Goal: Transaction & Acquisition: Purchase product/service

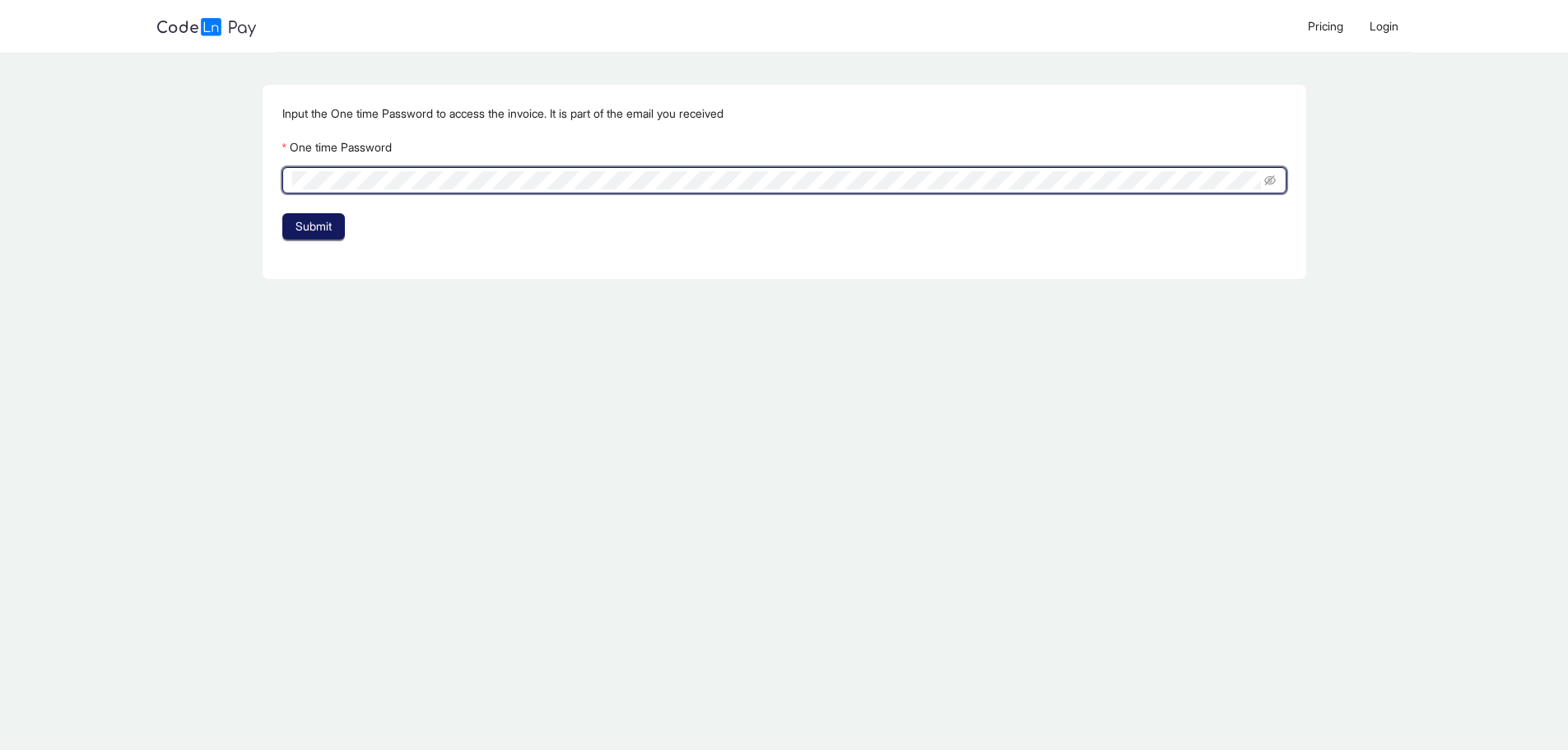
click at [320, 226] on span "Submit" at bounding box center [313, 226] width 37 height 18
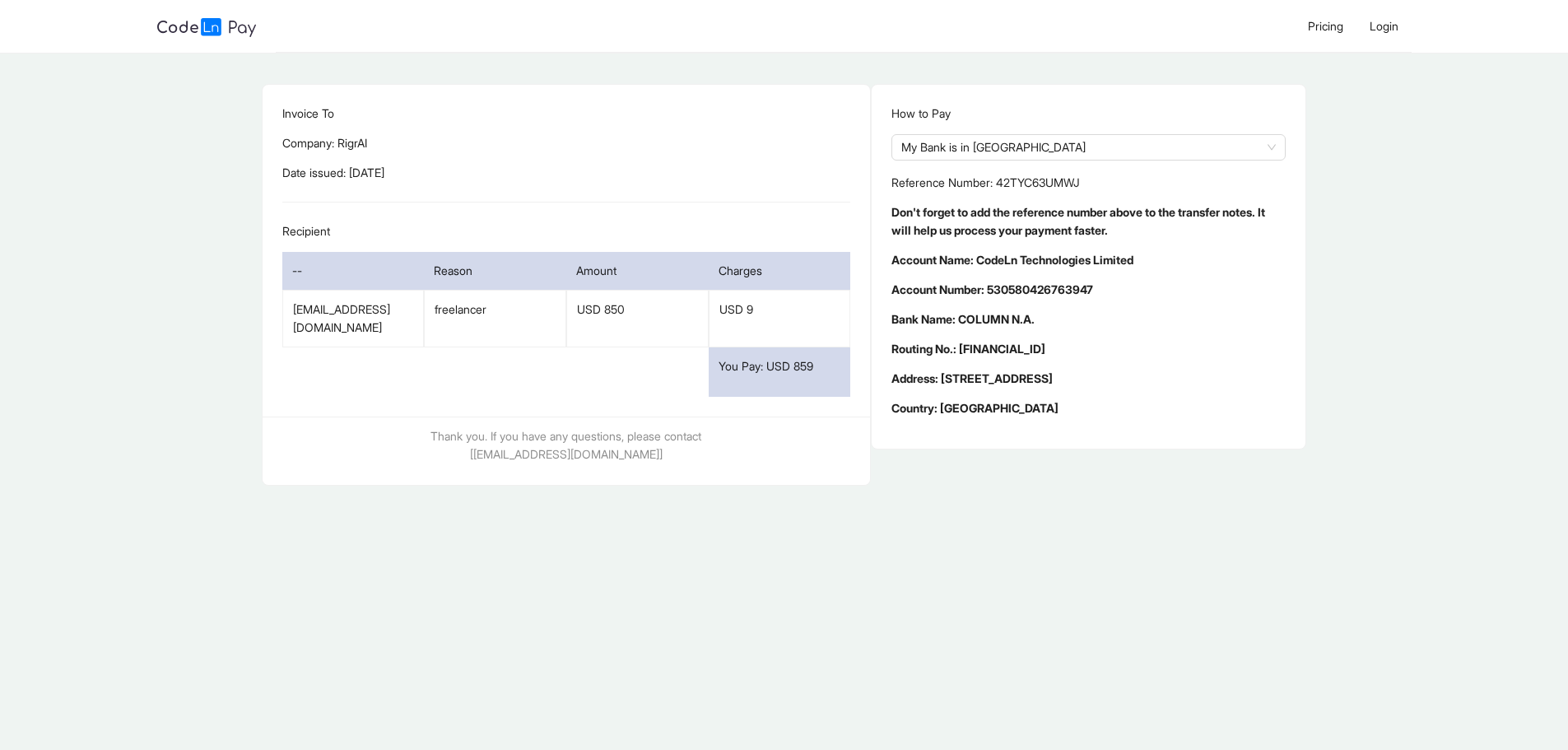
click at [795, 369] on div "You Pay: USD 859" at bounding box center [780, 372] width 143 height 50
click at [805, 308] on p "USD 9" at bounding box center [779, 309] width 121 height 18
click at [996, 143] on span "My Bank is in [GEOGRAPHIC_DATA]" at bounding box center [1088, 147] width 374 height 24
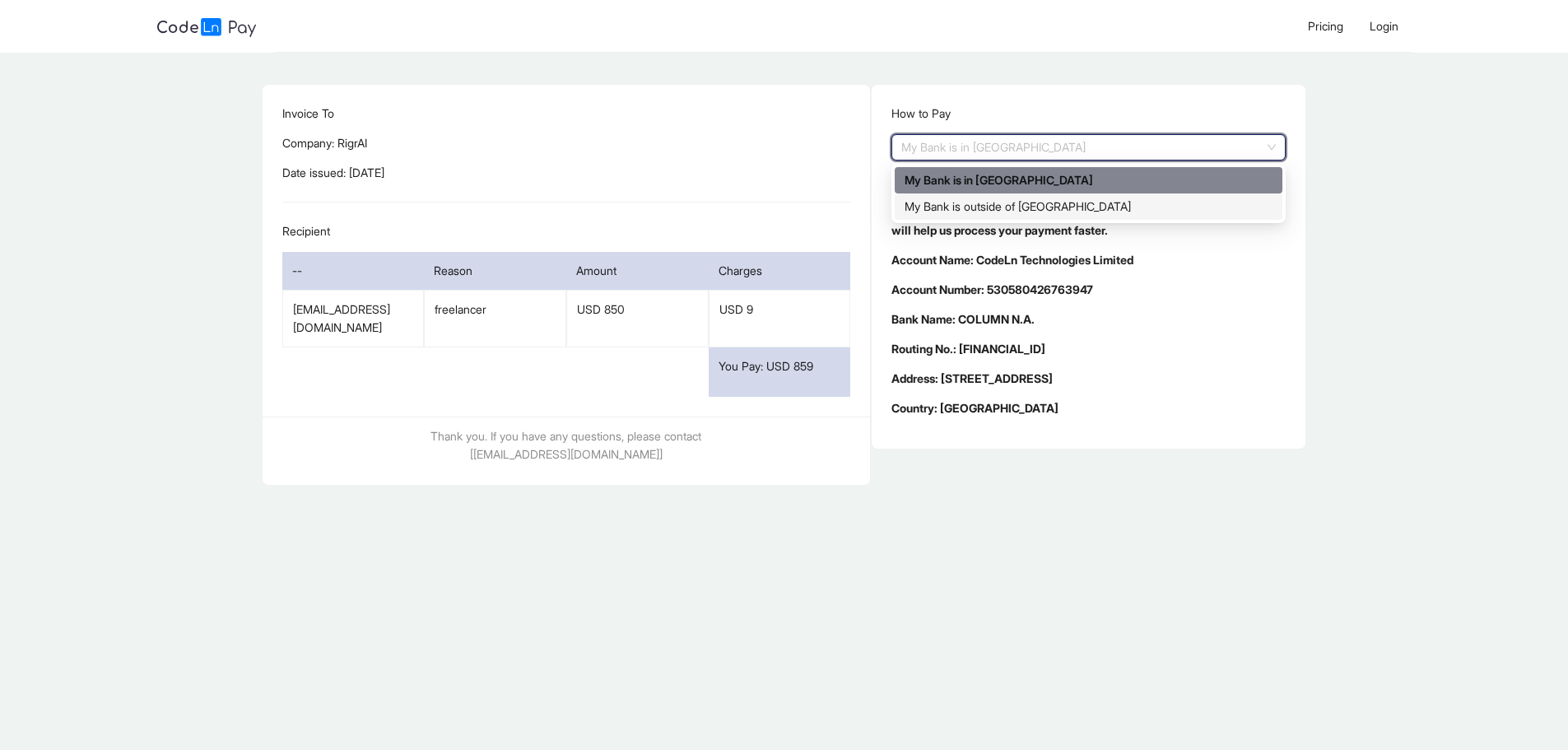
click at [999, 204] on div "My Bank is outside of [GEOGRAPHIC_DATA]" at bounding box center [1088, 206] width 368 height 18
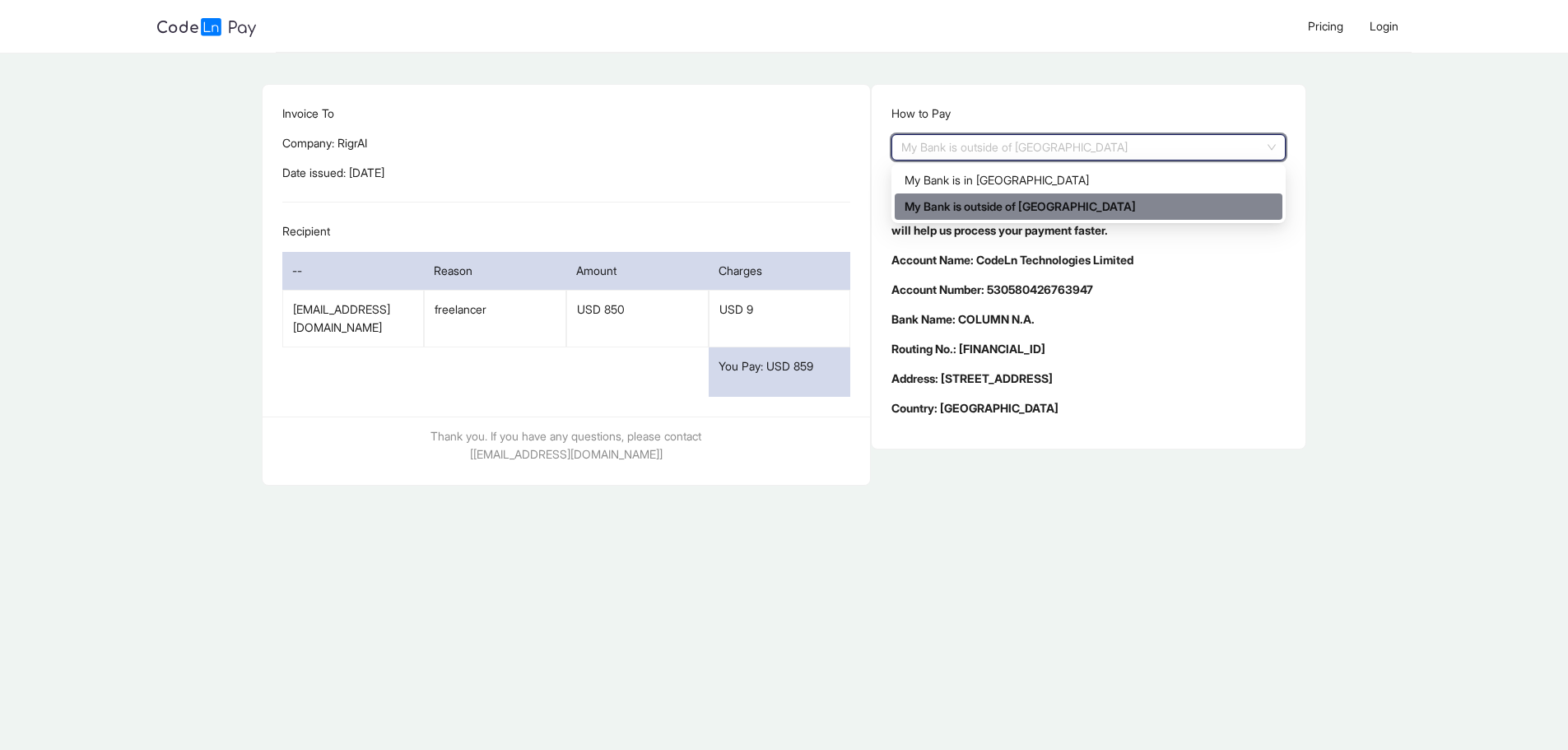
click at [983, 153] on span "My Bank is outside of [GEOGRAPHIC_DATA]" at bounding box center [1088, 147] width 374 height 24
click at [992, 182] on div "My Bank is in [GEOGRAPHIC_DATA]" at bounding box center [1088, 180] width 368 height 18
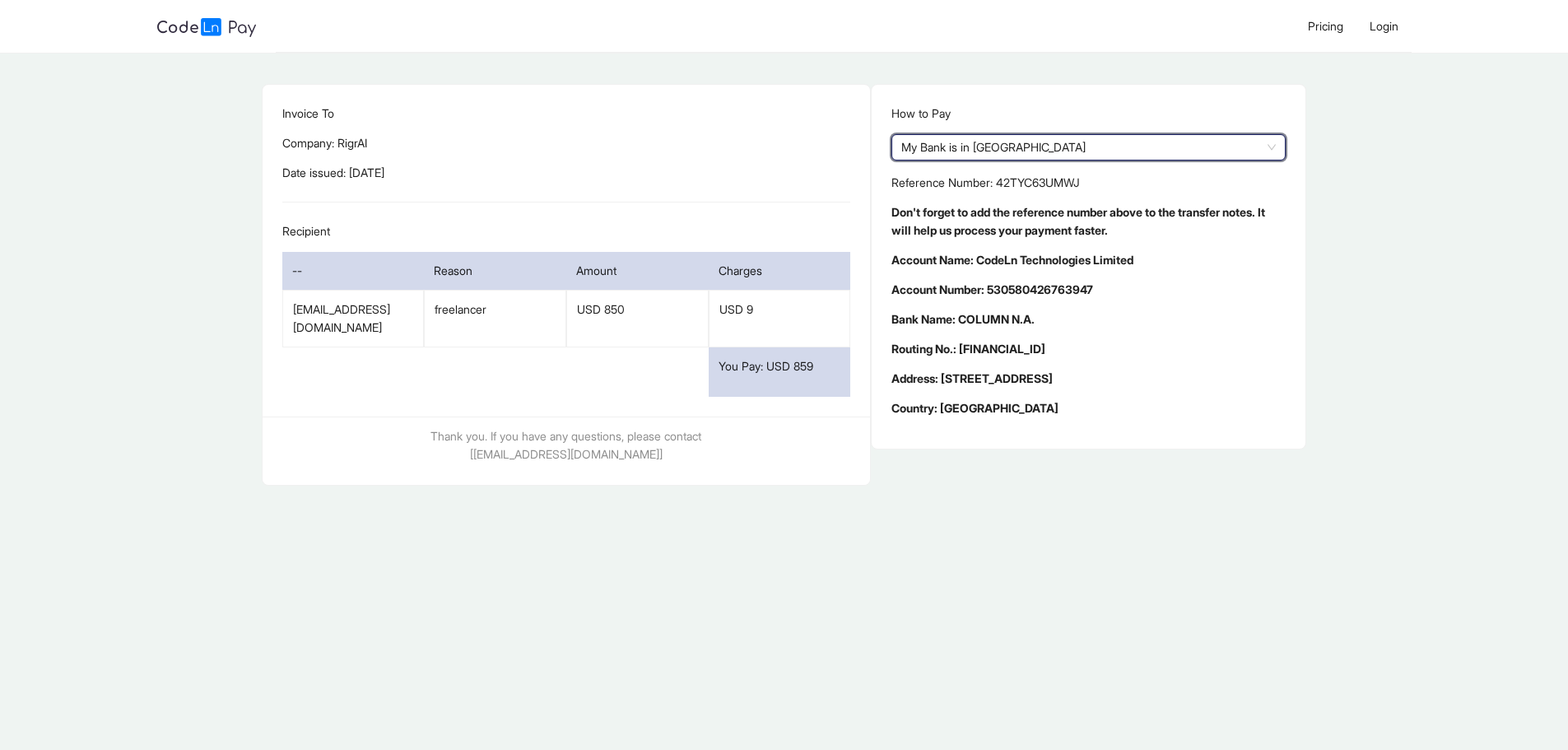
click at [982, 388] on p "Address: [STREET_ADDRESS]" at bounding box center [1088, 378] width 394 height 18
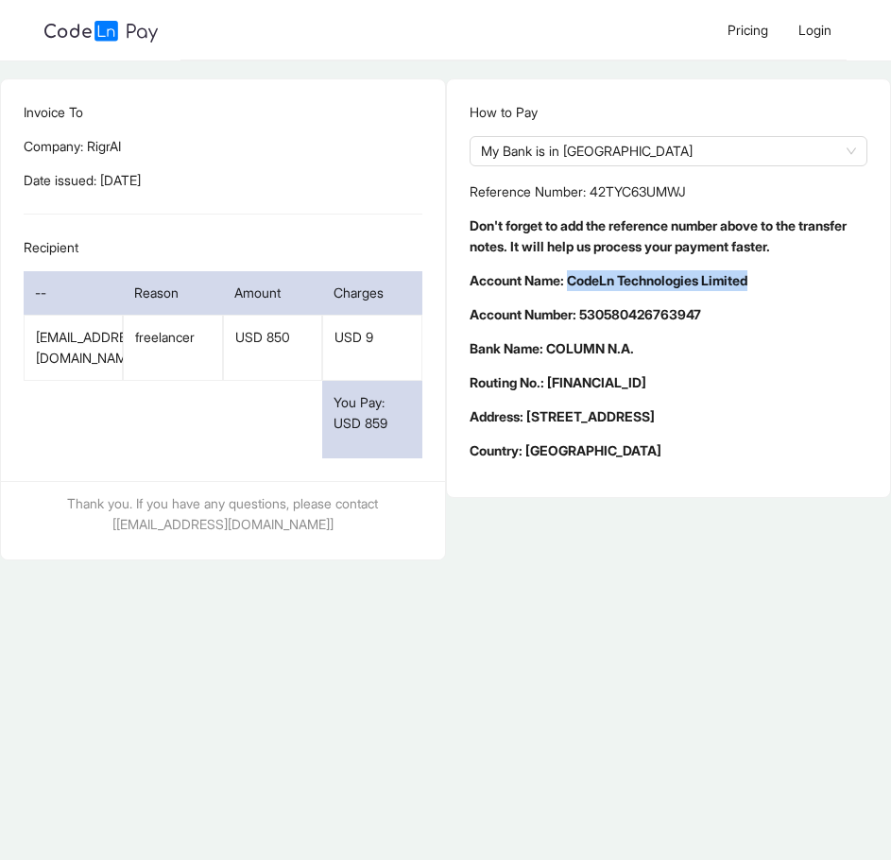
drag, startPoint x: 779, startPoint y: 285, endPoint x: 572, endPoint y: 285, distance: 207.0
click at [572, 285] on p "Account Name: CodeLn Technologies Limited" at bounding box center [669, 280] width 399 height 21
copy p "CodeLn Technologies Limited"
click at [655, 338] on p "Bank Name: COLUMN N.A." at bounding box center [669, 348] width 399 height 21
drag, startPoint x: 626, startPoint y: 385, endPoint x: 554, endPoint y: 385, distance: 71.8
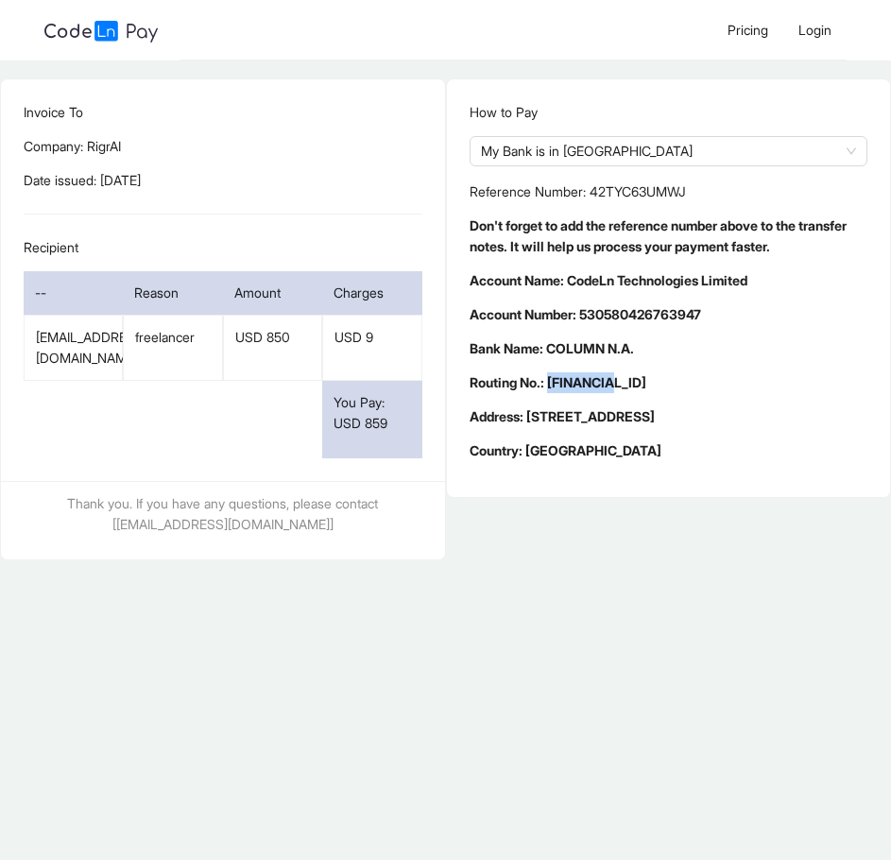
click at [554, 385] on p "Routing No.: [FINANCIAL_ID]" at bounding box center [669, 382] width 399 height 21
copy p "121145307"
click at [716, 313] on p "Account Number: 530580426763947" at bounding box center [669, 314] width 399 height 21
drag, startPoint x: 724, startPoint y: 313, endPoint x: 585, endPoint y: 320, distance: 139.2
click at [585, 320] on p "Account Number: 530580426763947" at bounding box center [669, 314] width 399 height 21
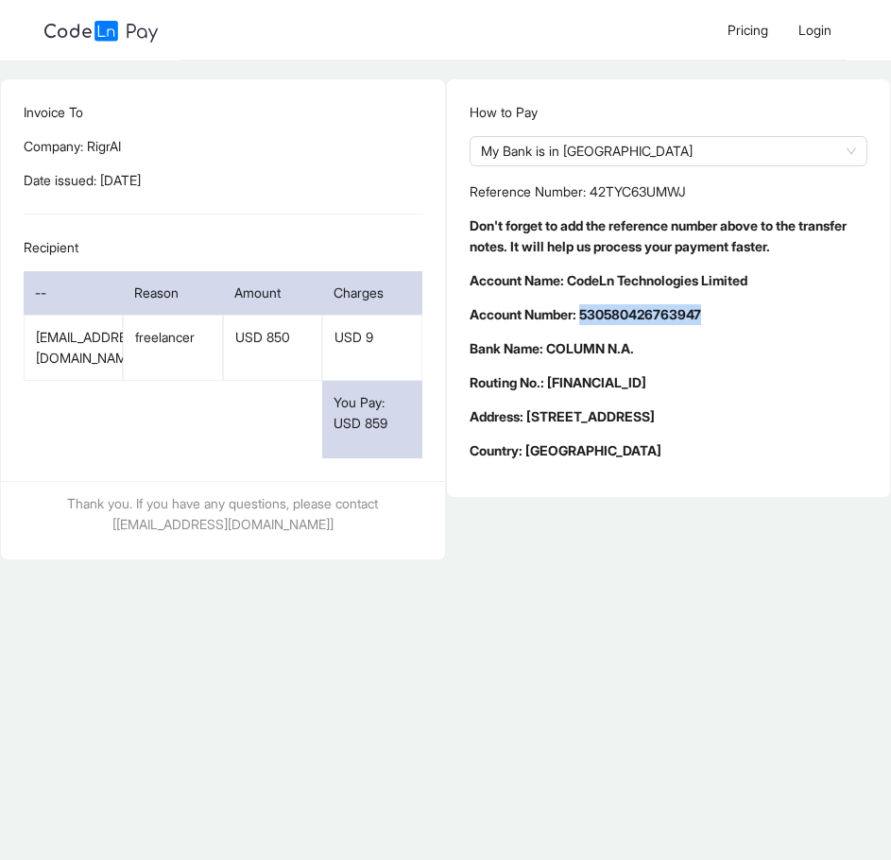
copy p "530580426763947"
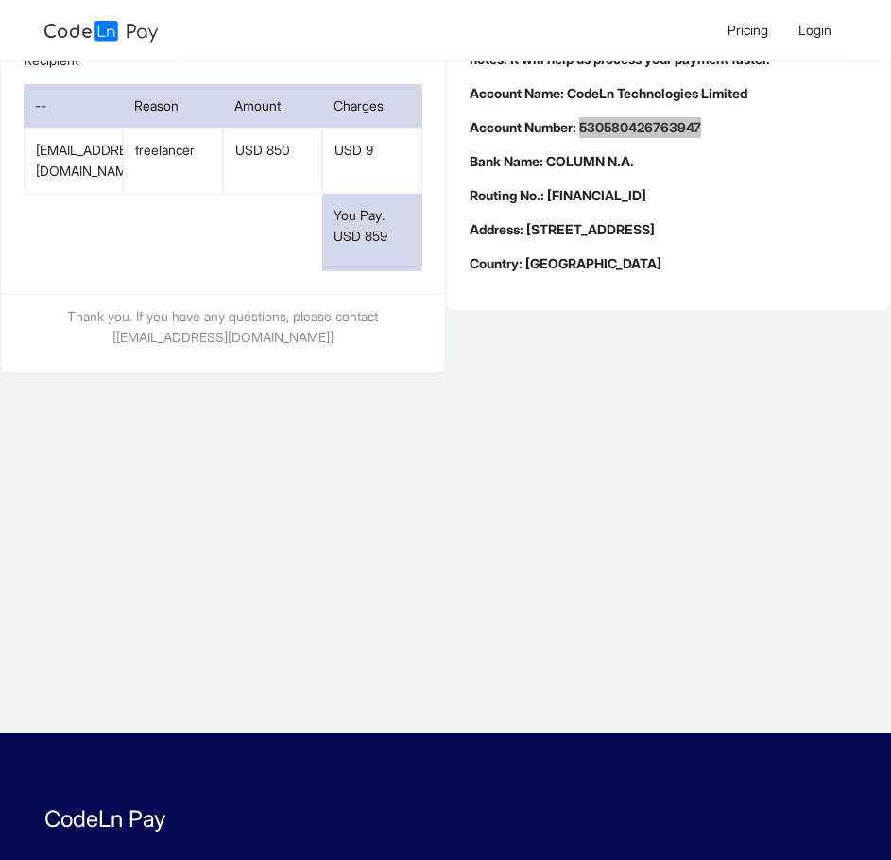
scroll to position [189, 0]
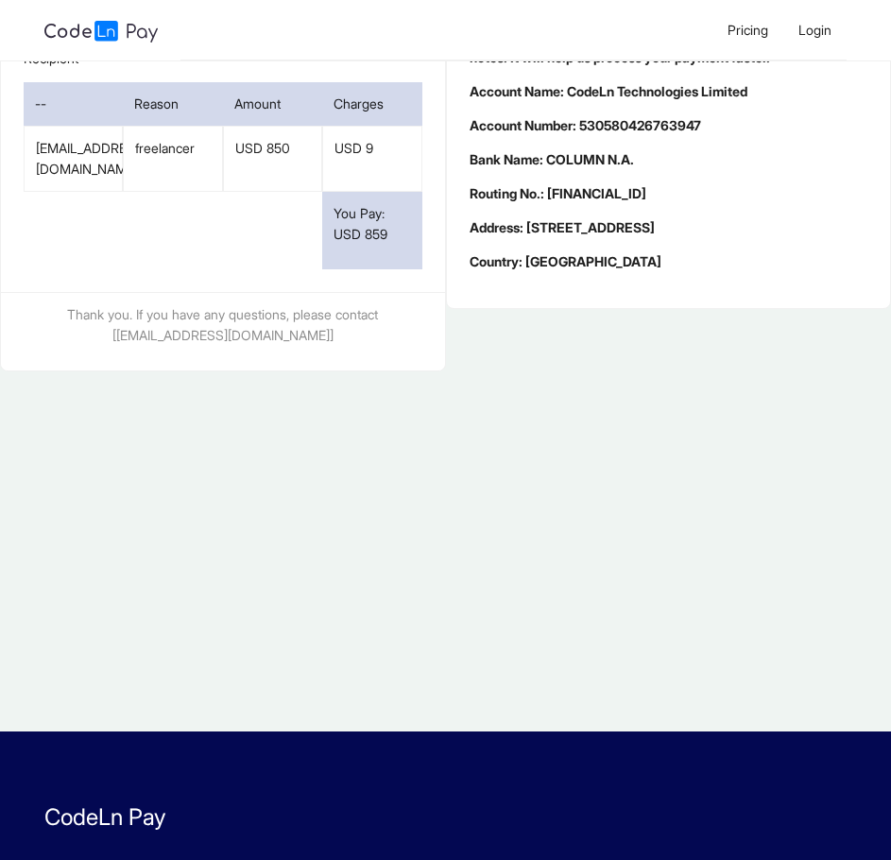
click at [755, 407] on div "How to Pay My Bank is in The [GEOGRAPHIC_DATA] Reference Number: 42TYC63UMWJ Do…" at bounding box center [669, 153] width 446 height 528
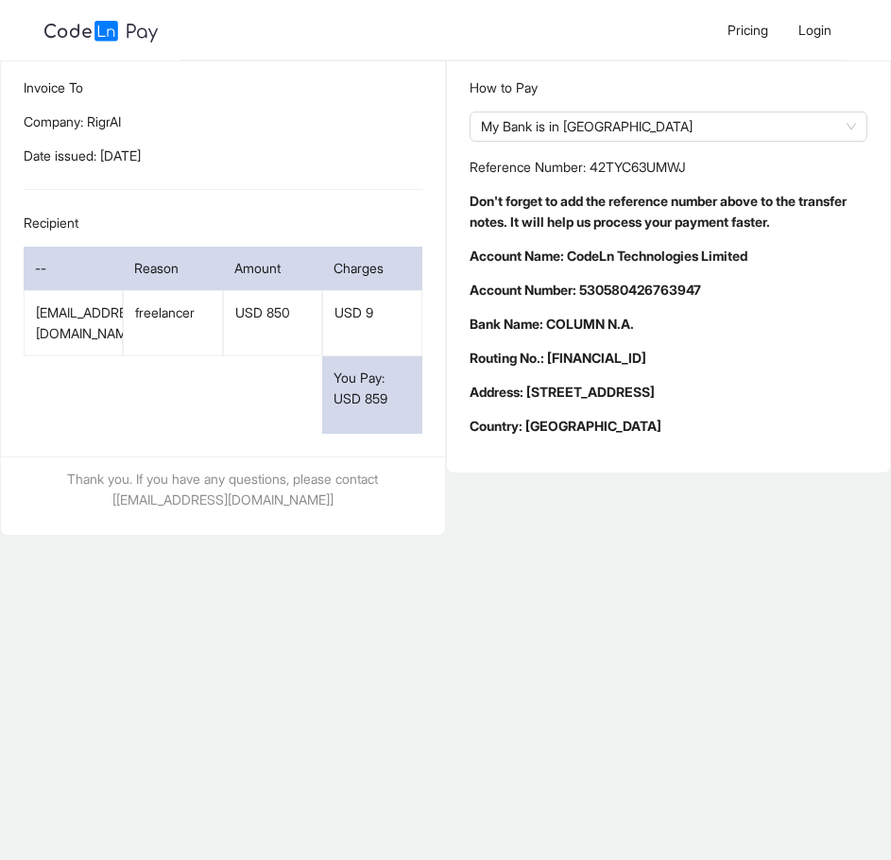
scroll to position [0, 0]
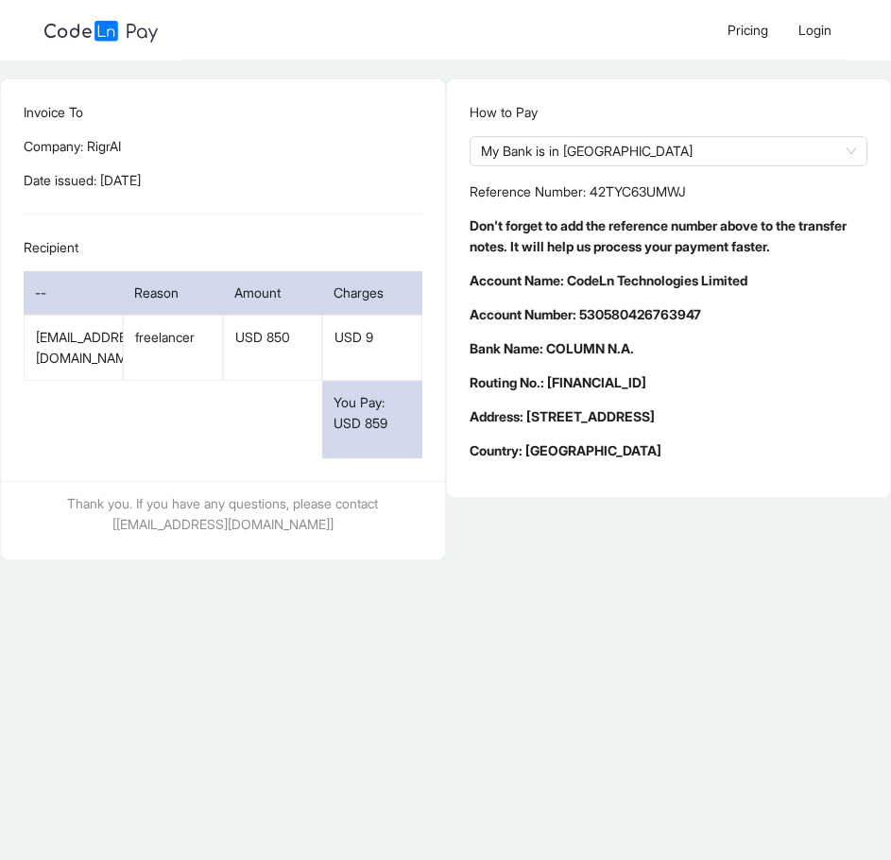
drag, startPoint x: 704, startPoint y: 196, endPoint x: 596, endPoint y: 193, distance: 108.8
click at [596, 193] on p "Reference Number: 42TYC63UMWJ" at bounding box center [669, 192] width 399 height 21
copy p "42TYC63UMWJ"
drag, startPoint x: 156, startPoint y: 515, endPoint x: 287, endPoint y: 528, distance: 132.0
click at [287, 528] on li "Thank you. If you have any questions, please contact [[EMAIL_ADDRESS][DOMAIN_NA…" at bounding box center [223, 520] width 444 height 55
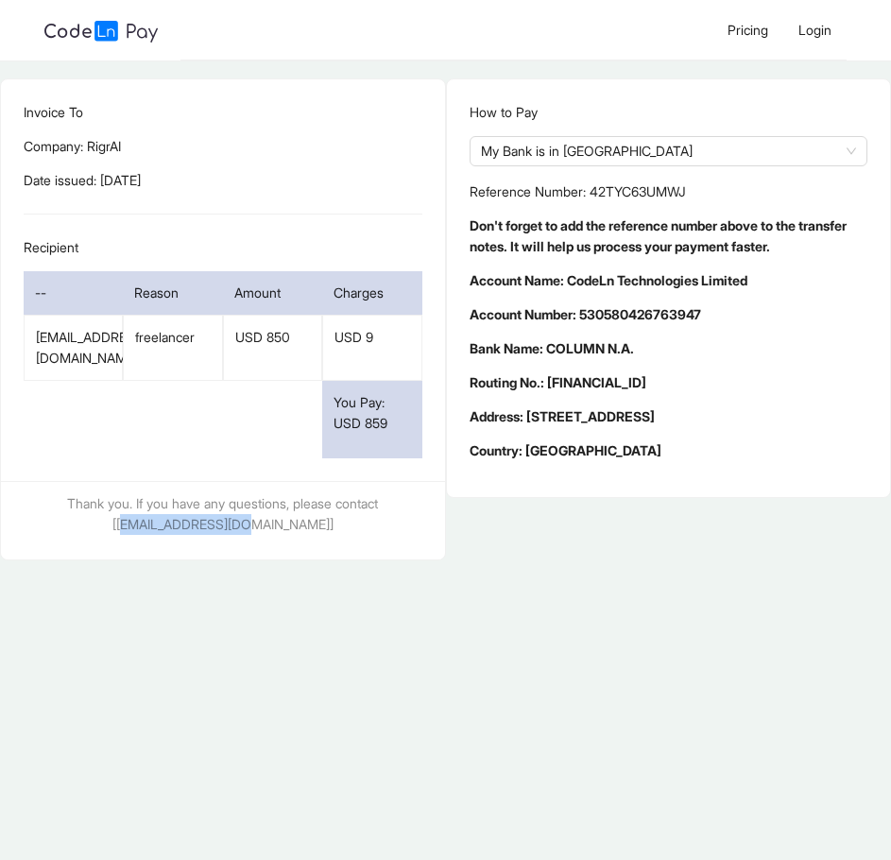
copy p "[EMAIL_ADDRESS][DOMAIN_NAME]"
drag, startPoint x: 710, startPoint y: 187, endPoint x: 595, endPoint y: 190, distance: 115.4
click at [595, 190] on p "Reference Number: 42TYC63UMWJ" at bounding box center [669, 192] width 399 height 21
copy p "42TYC63UMWJ"
